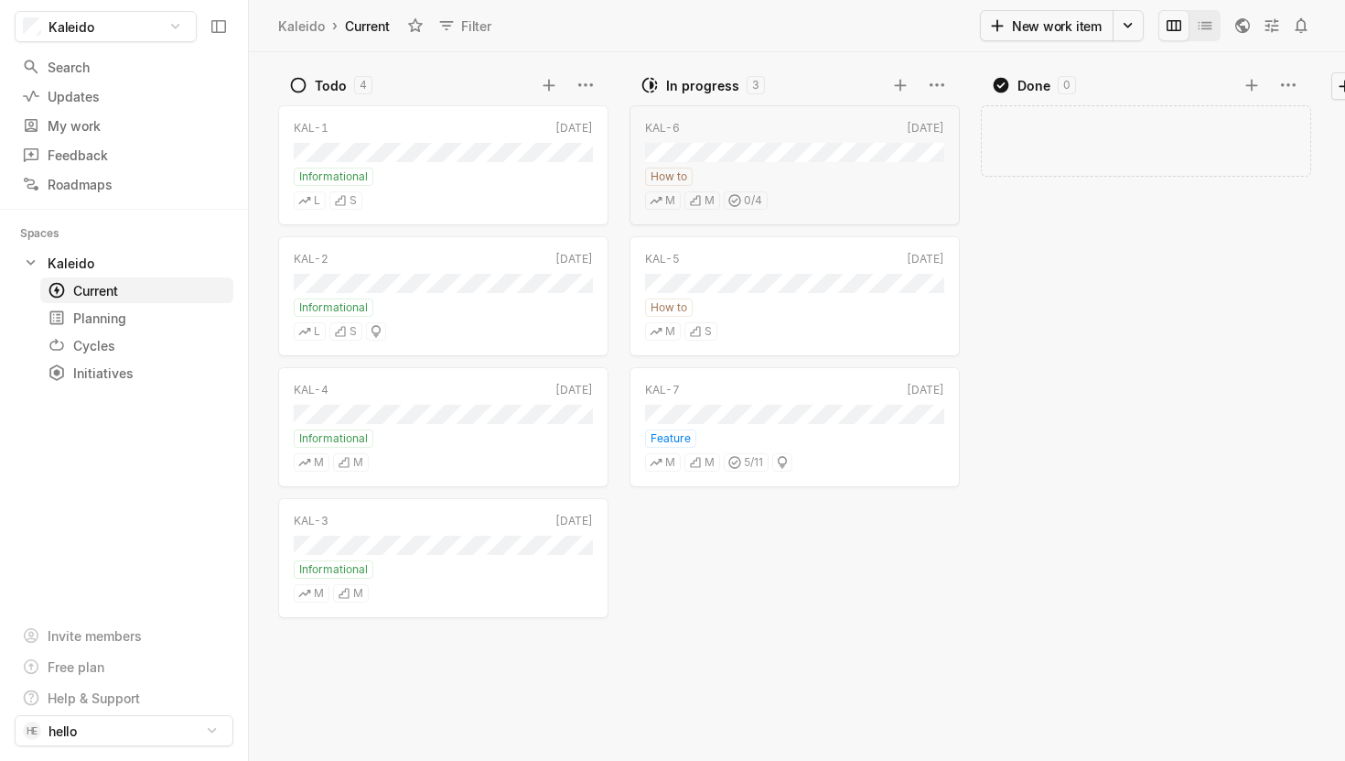
scroll to position [0, 32]
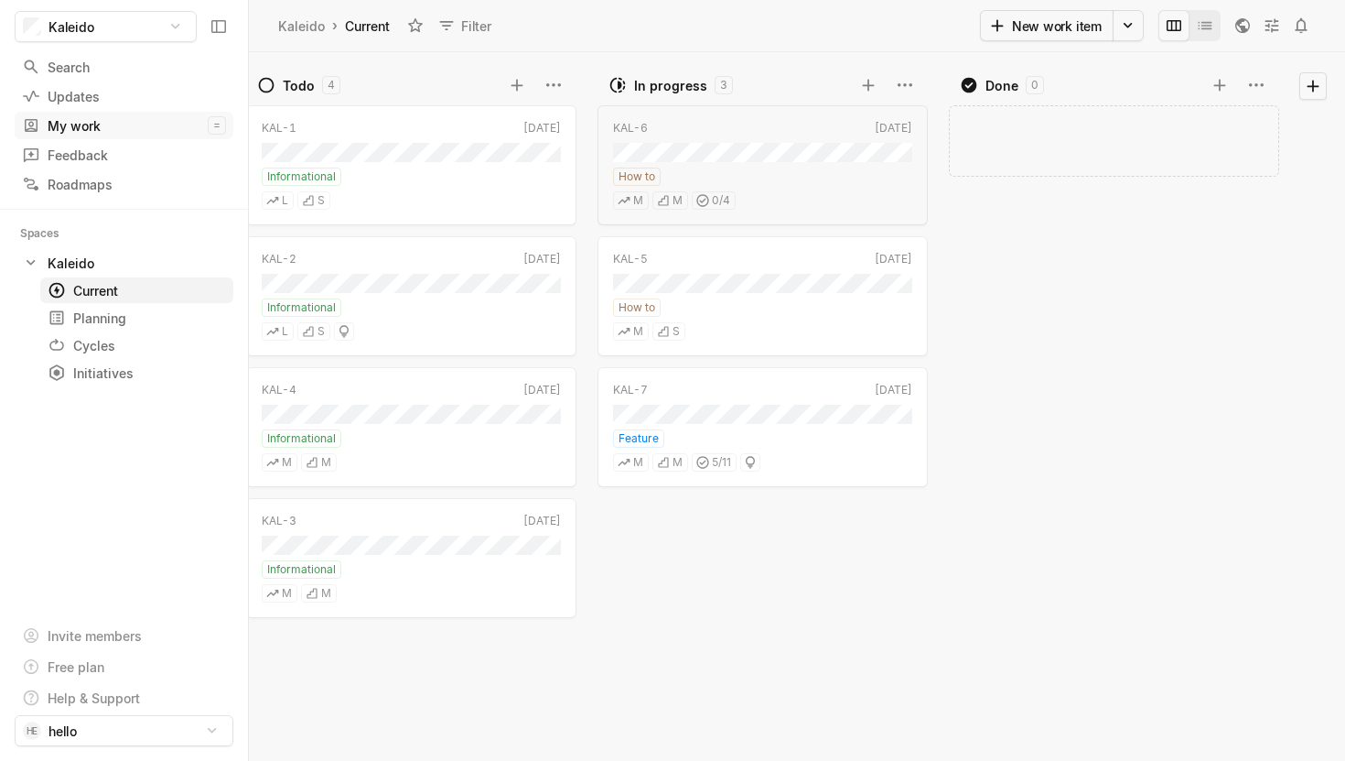
click at [99, 128] on div "My work" at bounding box center [115, 125] width 186 height 19
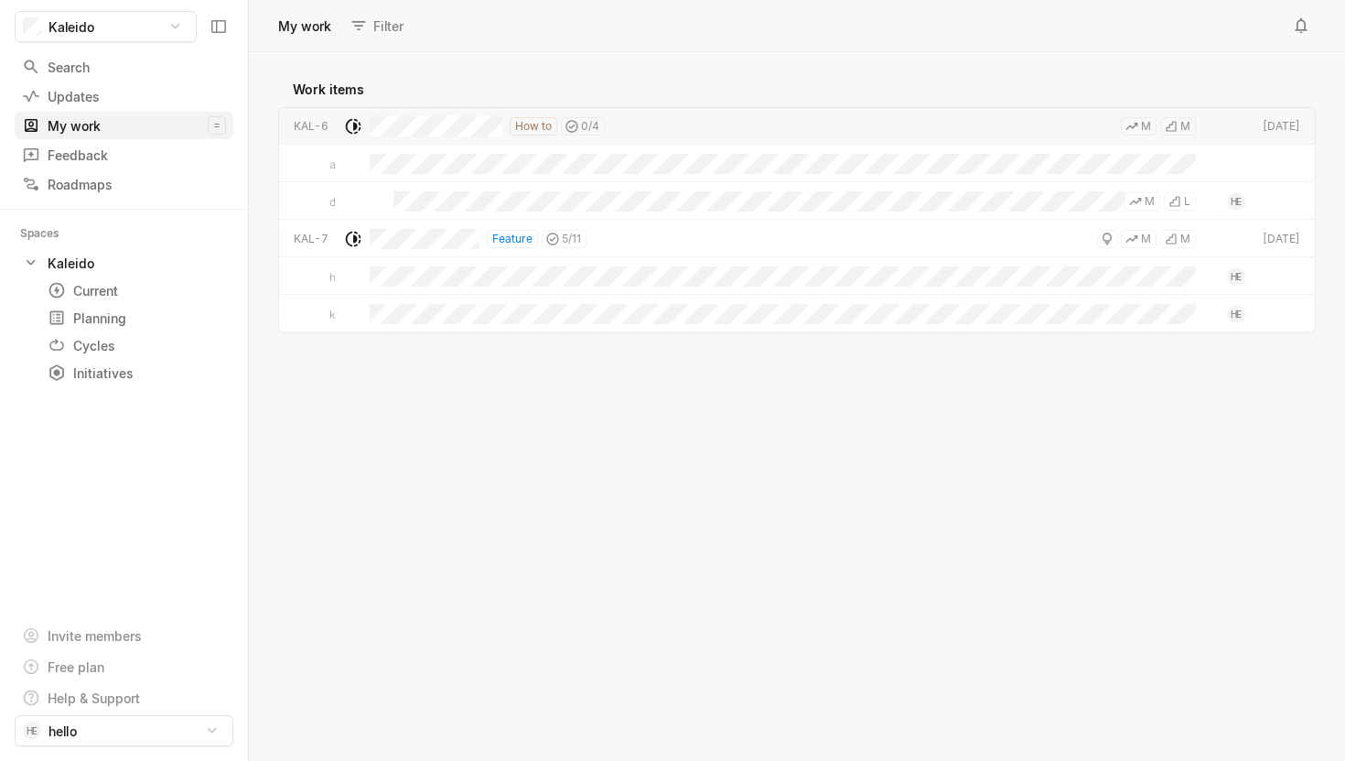
scroll to position [708, 1096]
click at [1145, 119] on html "Kaleido Search / Updates g then u My work = Feedback g then f Roadmaps g then ⇧…" at bounding box center [672, 380] width 1345 height 761
click at [1083, 64] on html "Kaleido Search / Updates g then u My work = Feedback g then f Roadmaps g then ⇧…" at bounding box center [672, 380] width 1345 height 761
click at [94, 699] on html "Kaleido Search / Updates g then u My work = Feedback g then f Roadmaps g then ⇧…" at bounding box center [672, 380] width 1345 height 761
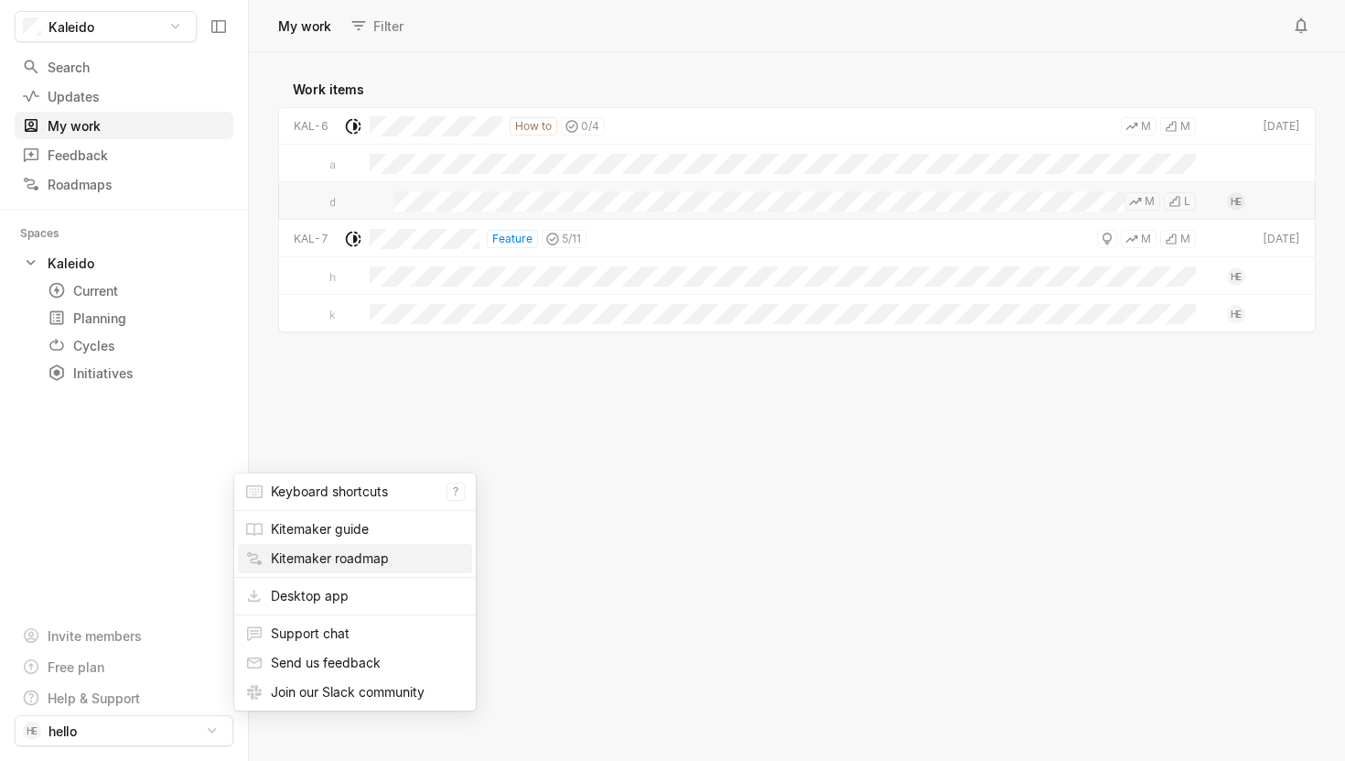
click at [357, 553] on link "Kitemaker roadmap" at bounding box center [330, 558] width 118 height 16
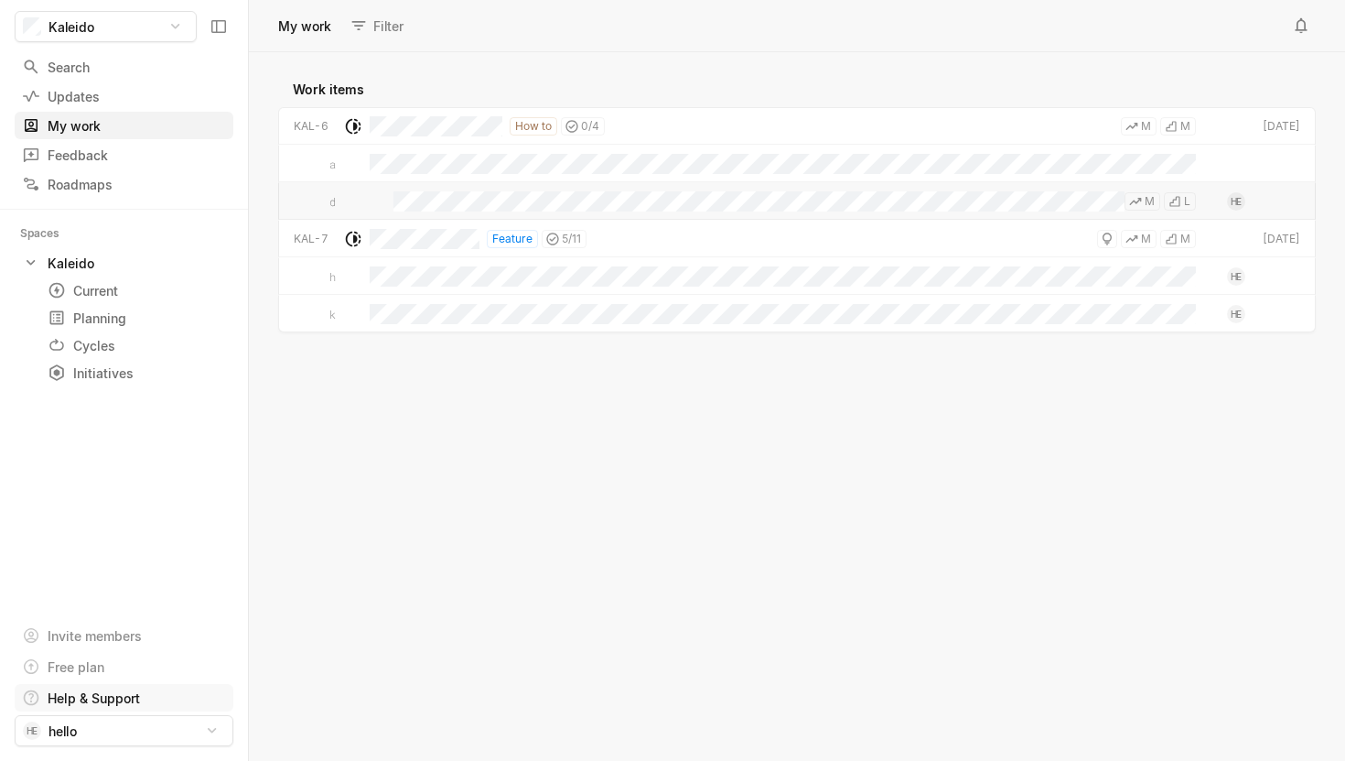
click at [106, 696] on html "Kaleido Search / Updates g then u My work = Feedback g then f Roadmaps g then ⇧…" at bounding box center [672, 380] width 1345 height 761
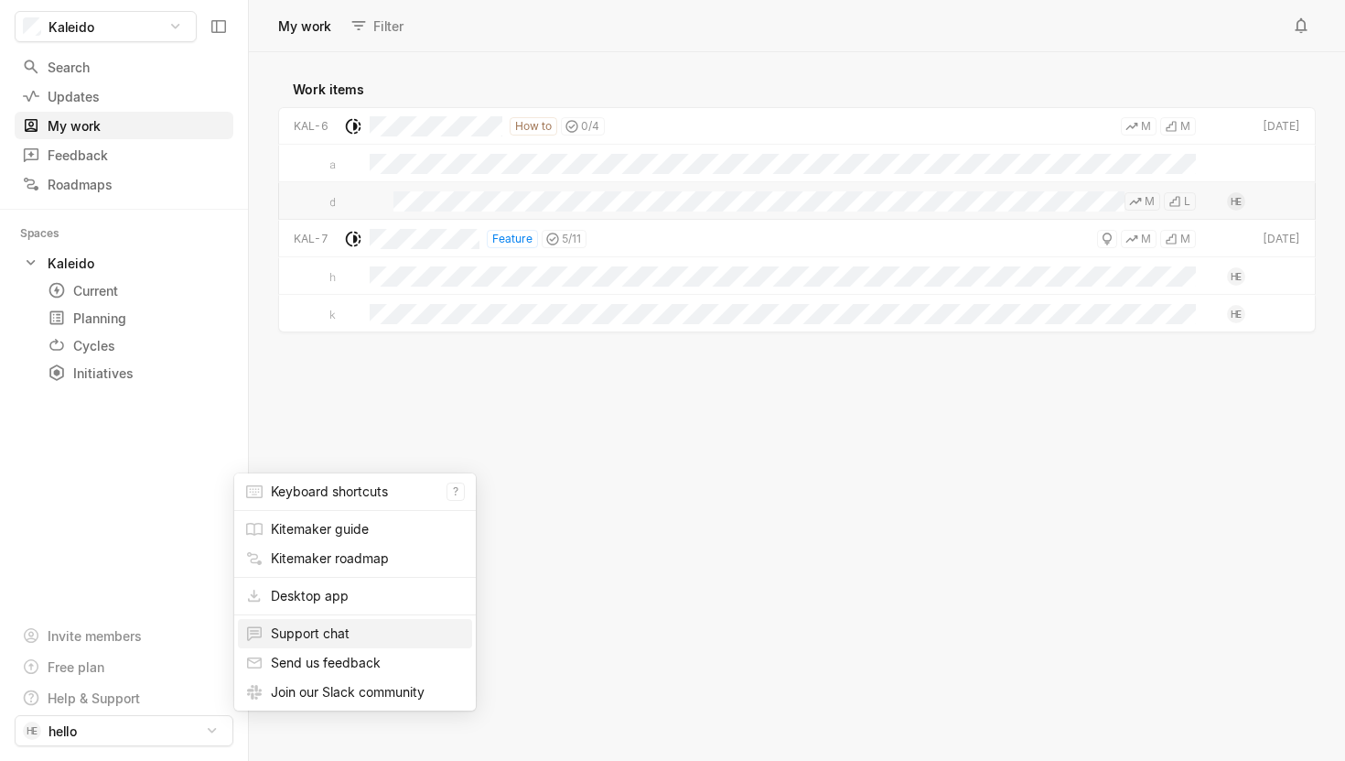
click at [327, 641] on span "Support chat" at bounding box center [368, 633] width 194 height 29
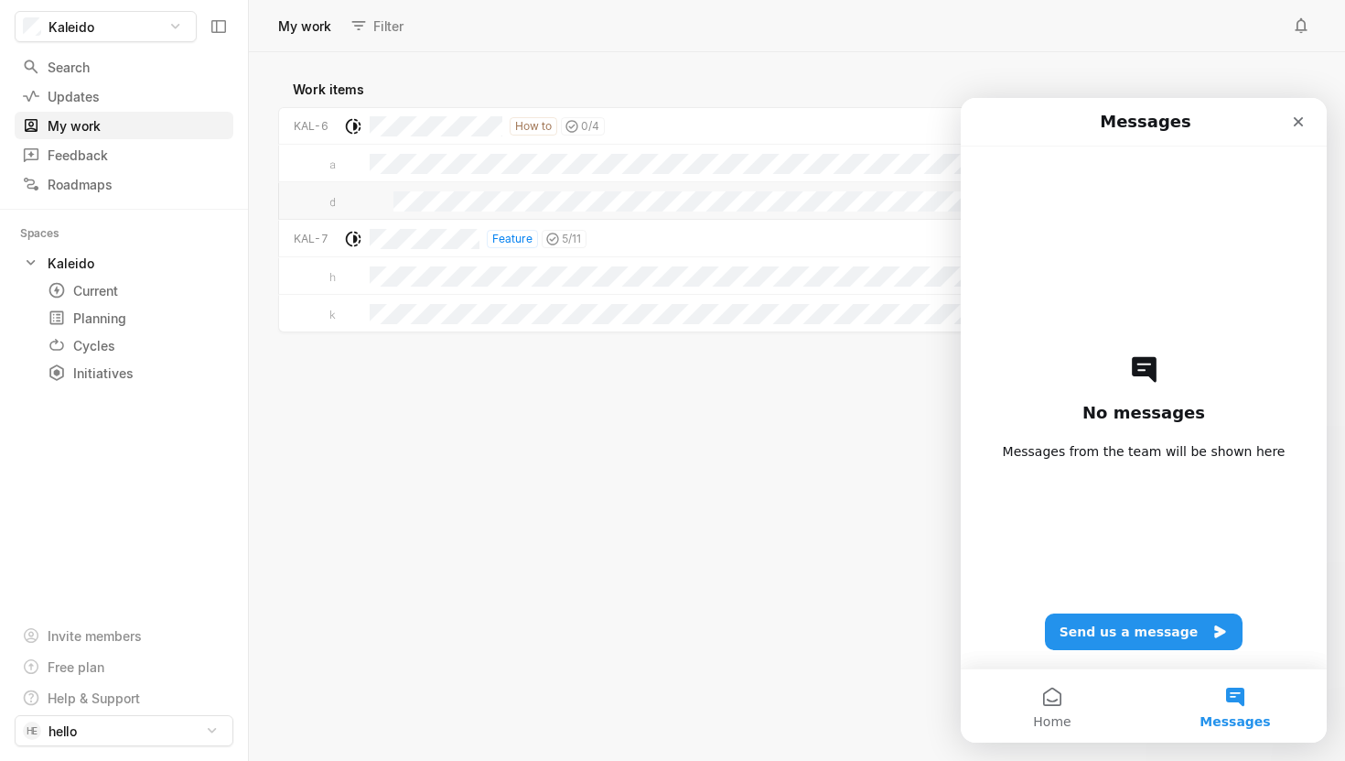
scroll to position [0, 0]
click at [1059, 690] on button "Home" at bounding box center [1052, 705] width 183 height 73
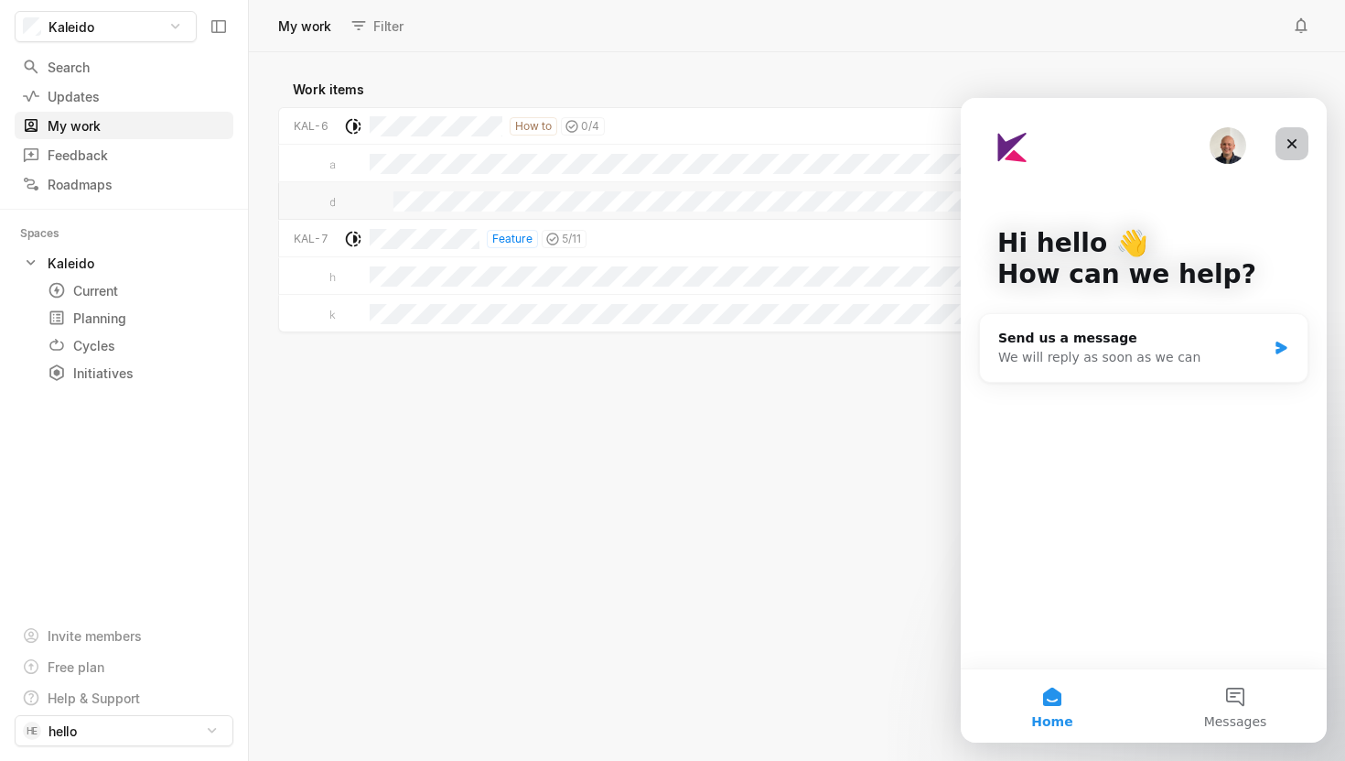
click at [1290, 139] on icon "Close" at bounding box center [1292, 143] width 15 height 15
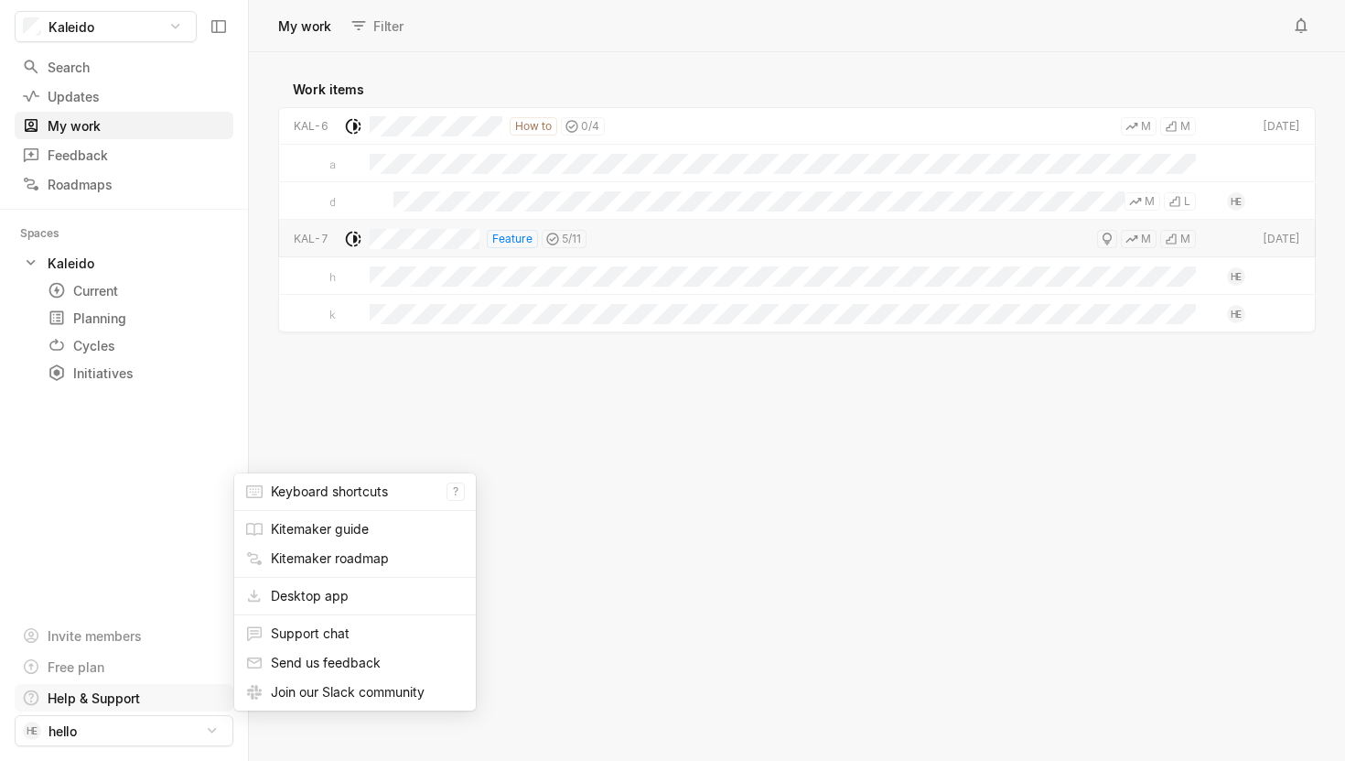
click at [119, 693] on html "Kaleido Search / Updates g then u My work = Feedback g then f Roadmaps g then ⇧…" at bounding box center [672, 380] width 1345 height 761
click at [366, 541] on span "Kitemaker guide" at bounding box center [368, 528] width 194 height 29
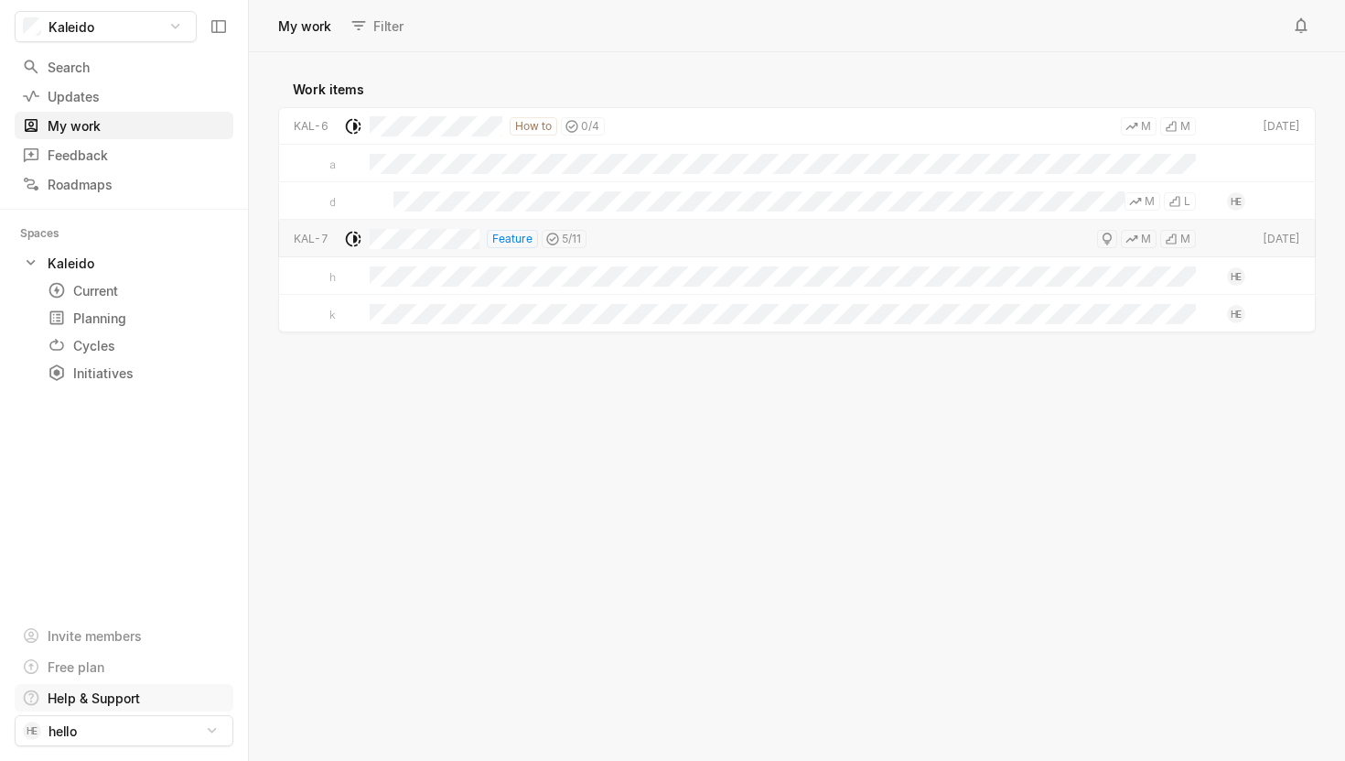
click at [168, 707] on html "Kaleido Search / Updates g then u My work = Feedback g then f Roadmaps g then ⇧…" at bounding box center [672, 380] width 1345 height 761
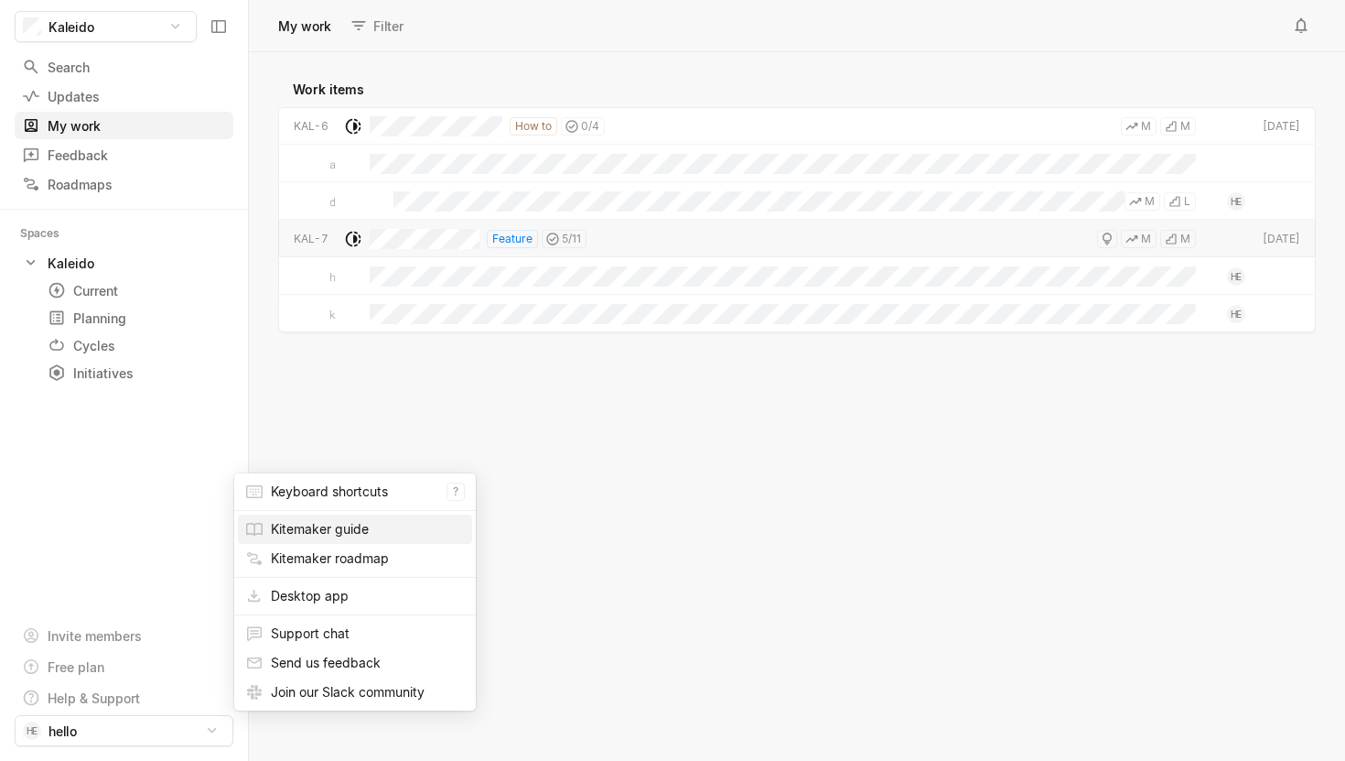
click at [363, 529] on link "Kitemaker guide" at bounding box center [320, 529] width 98 height 16
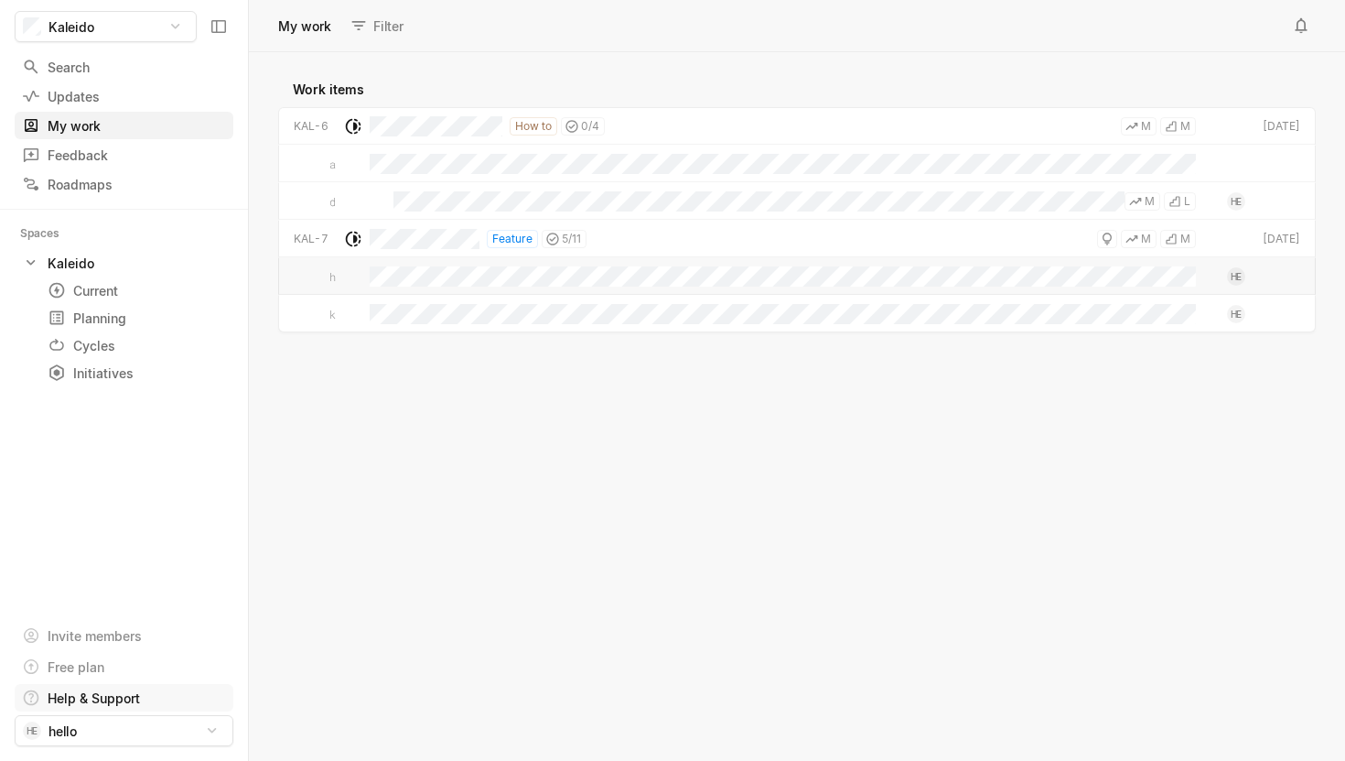
click at [140, 684] on html "Kaleido Search / Updates g then u My work = Feedback g then f Roadmaps g then ⇧…" at bounding box center [672, 380] width 1345 height 761
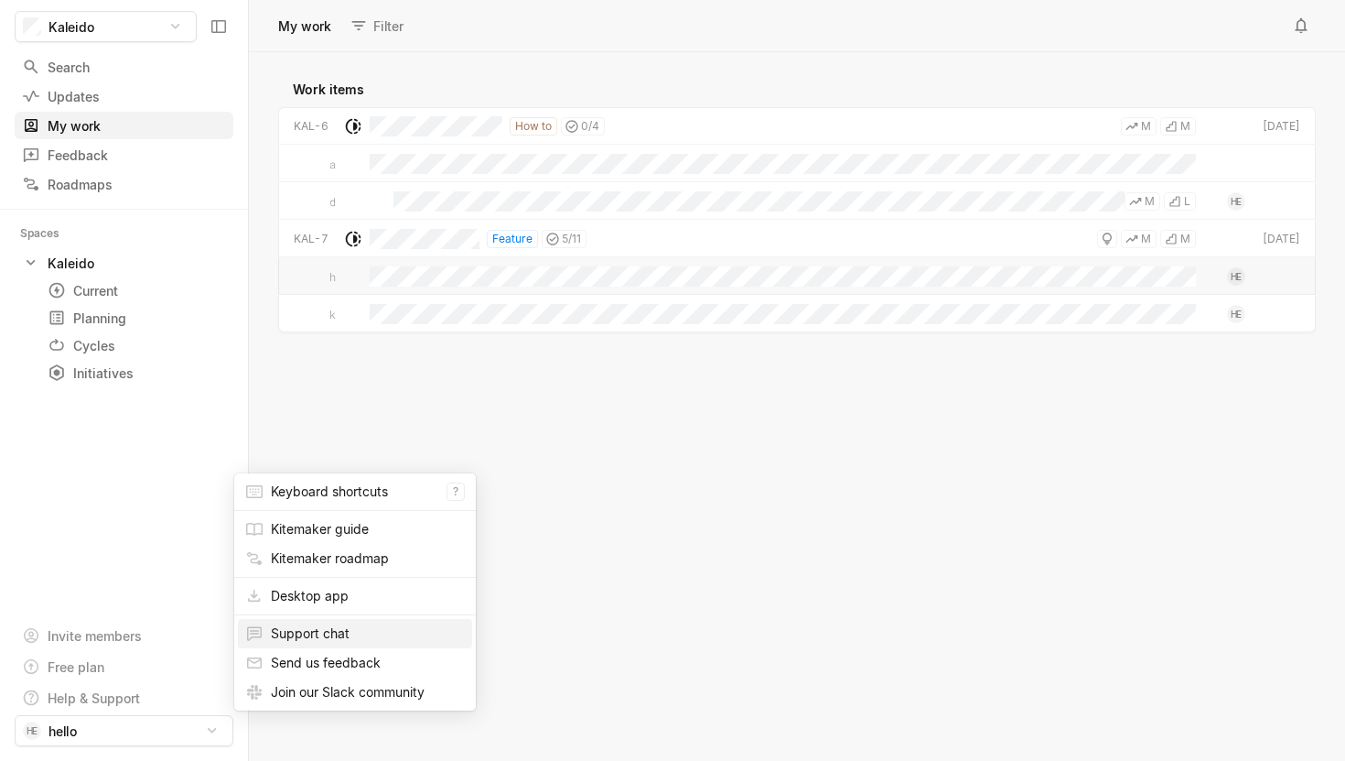
click at [380, 621] on span "Support chat" at bounding box center [368, 633] width 194 height 29
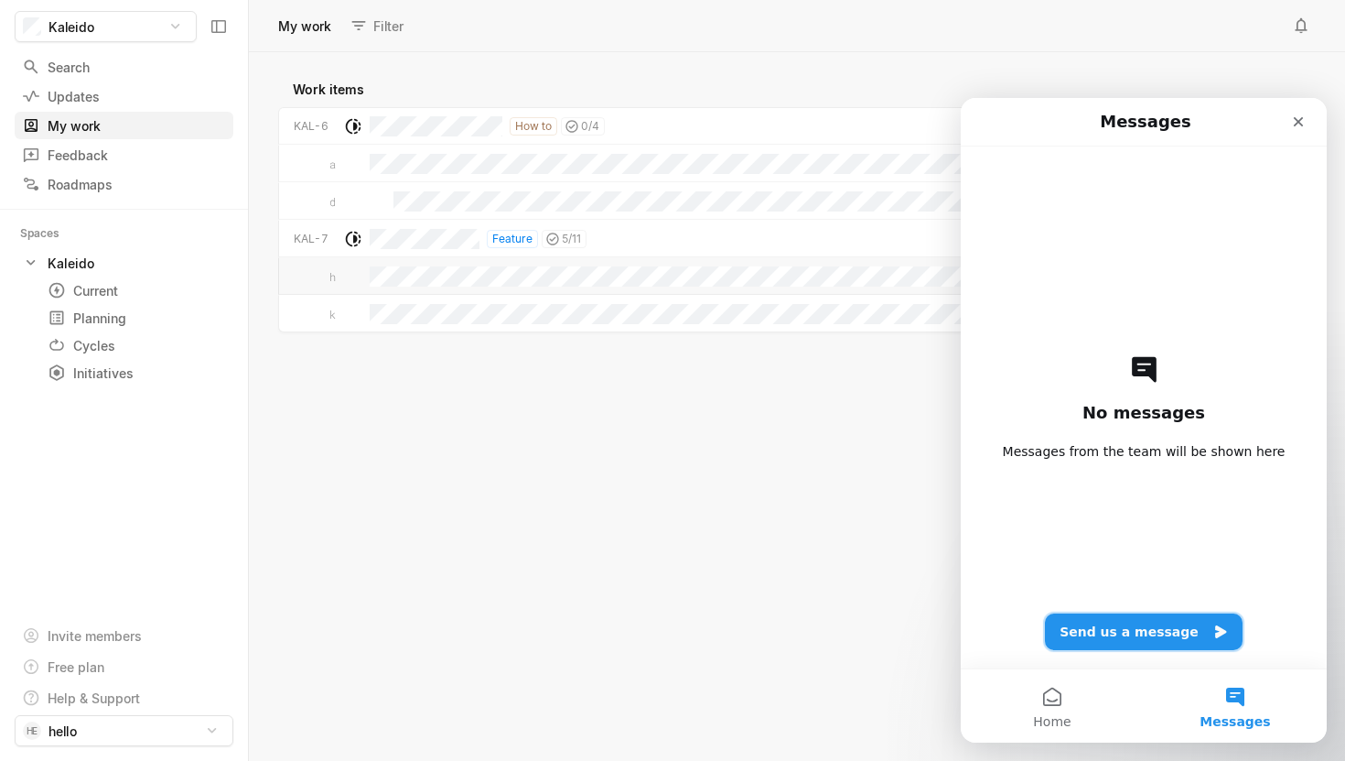
click at [1158, 627] on button "Send us a message" at bounding box center [1144, 631] width 198 height 37
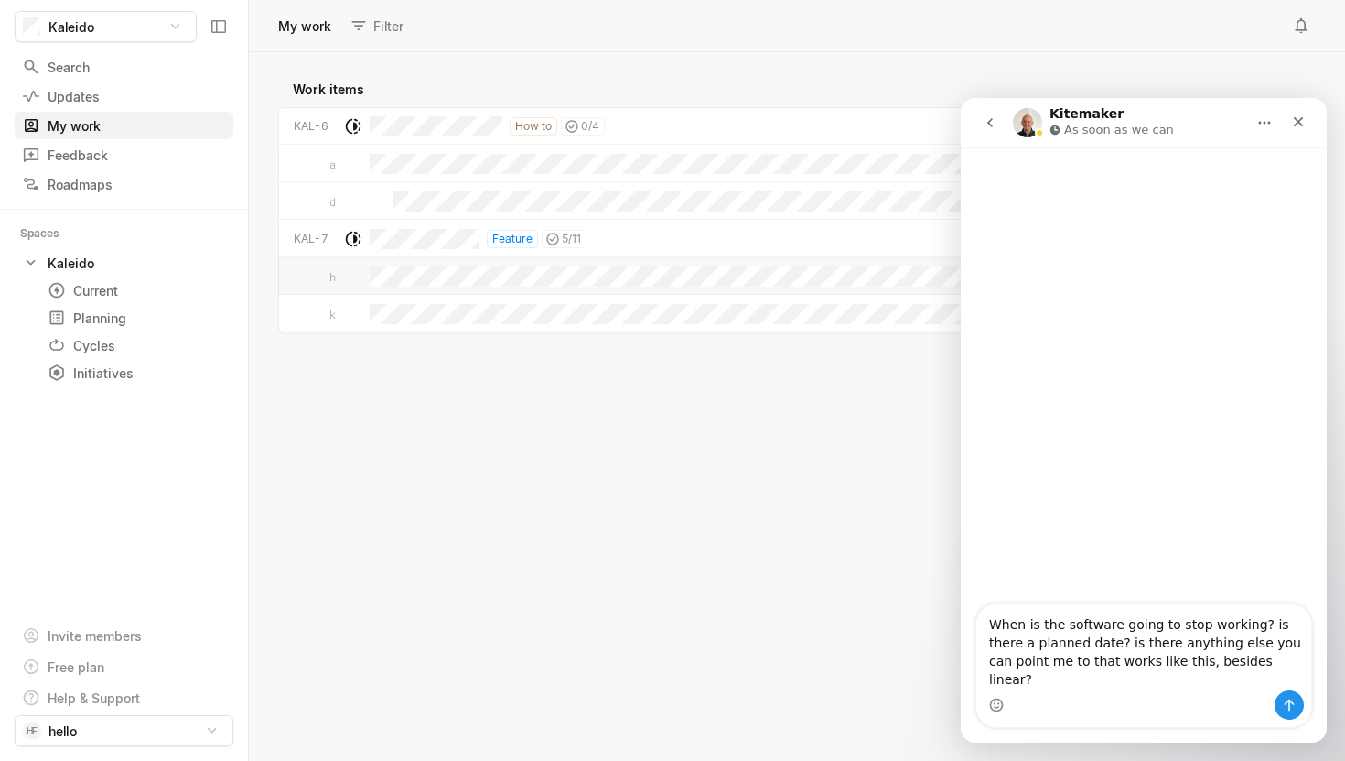
type textarea "When is the software going to stop working? is there a planned date? is there a…"
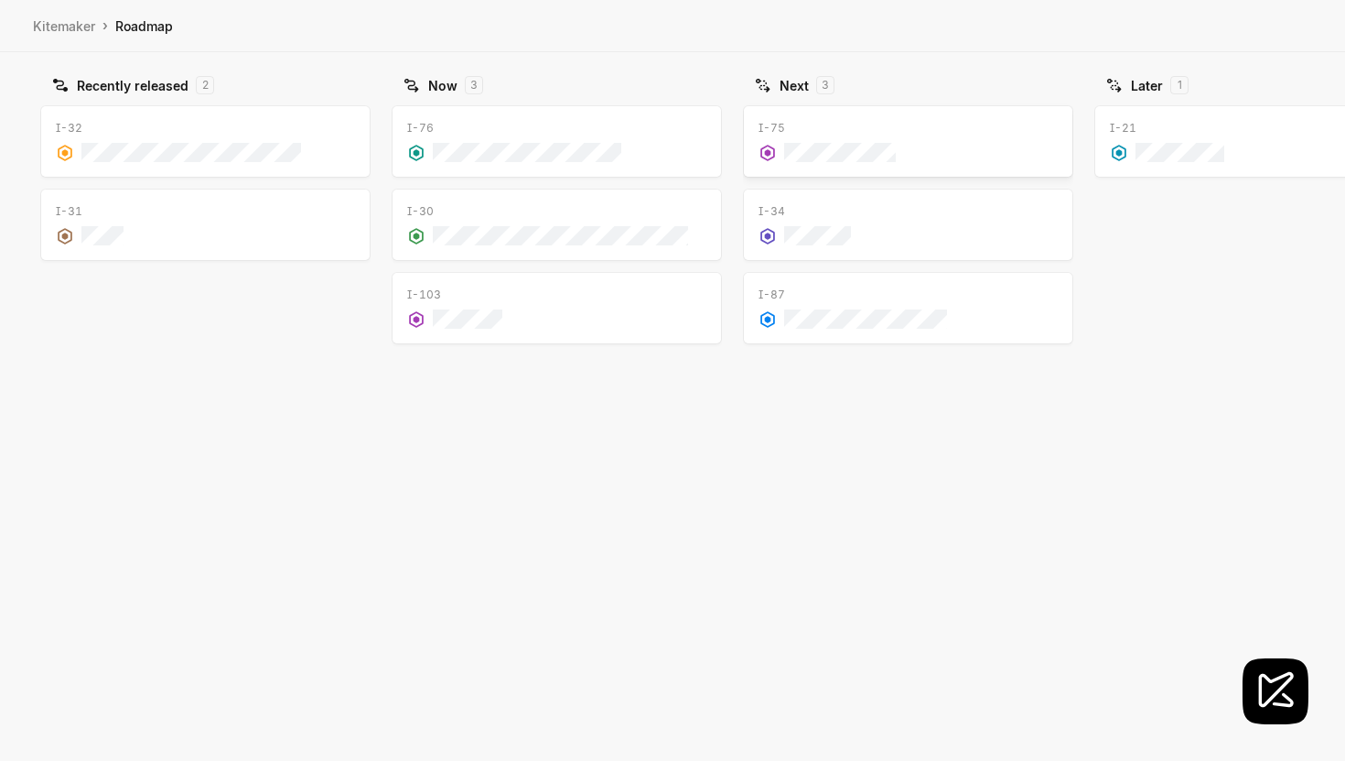
click at [1001, 160] on div "grid" at bounding box center [908, 149] width 299 height 25
click at [684, 149] on div "grid" at bounding box center [556, 149] width 299 height 25
